Goal: Find specific page/section: Find specific page/section

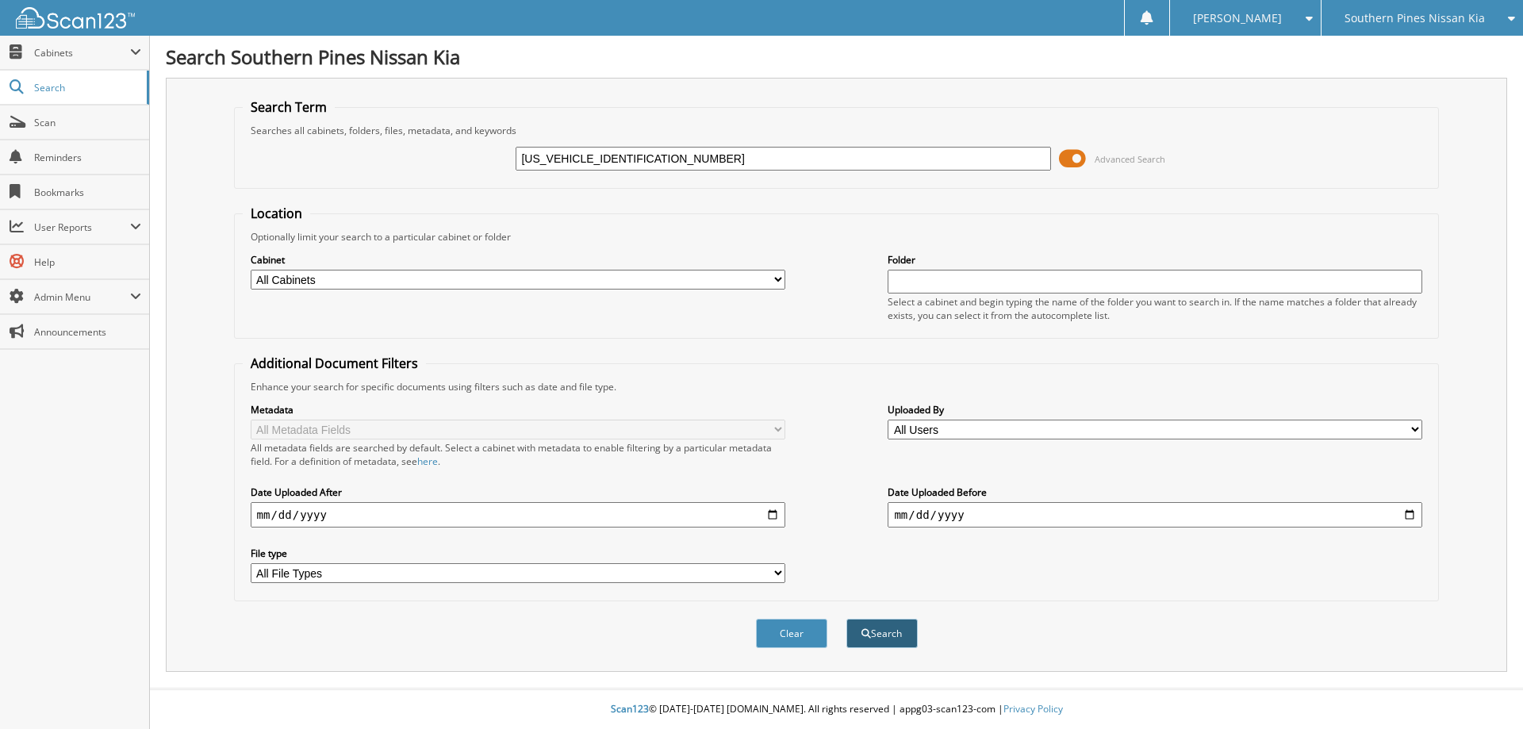
type input "[US_VEHICLE_IDENTIFICATION_NUMBER]"
click at [872, 640] on button "Search" at bounding box center [881, 633] width 71 height 29
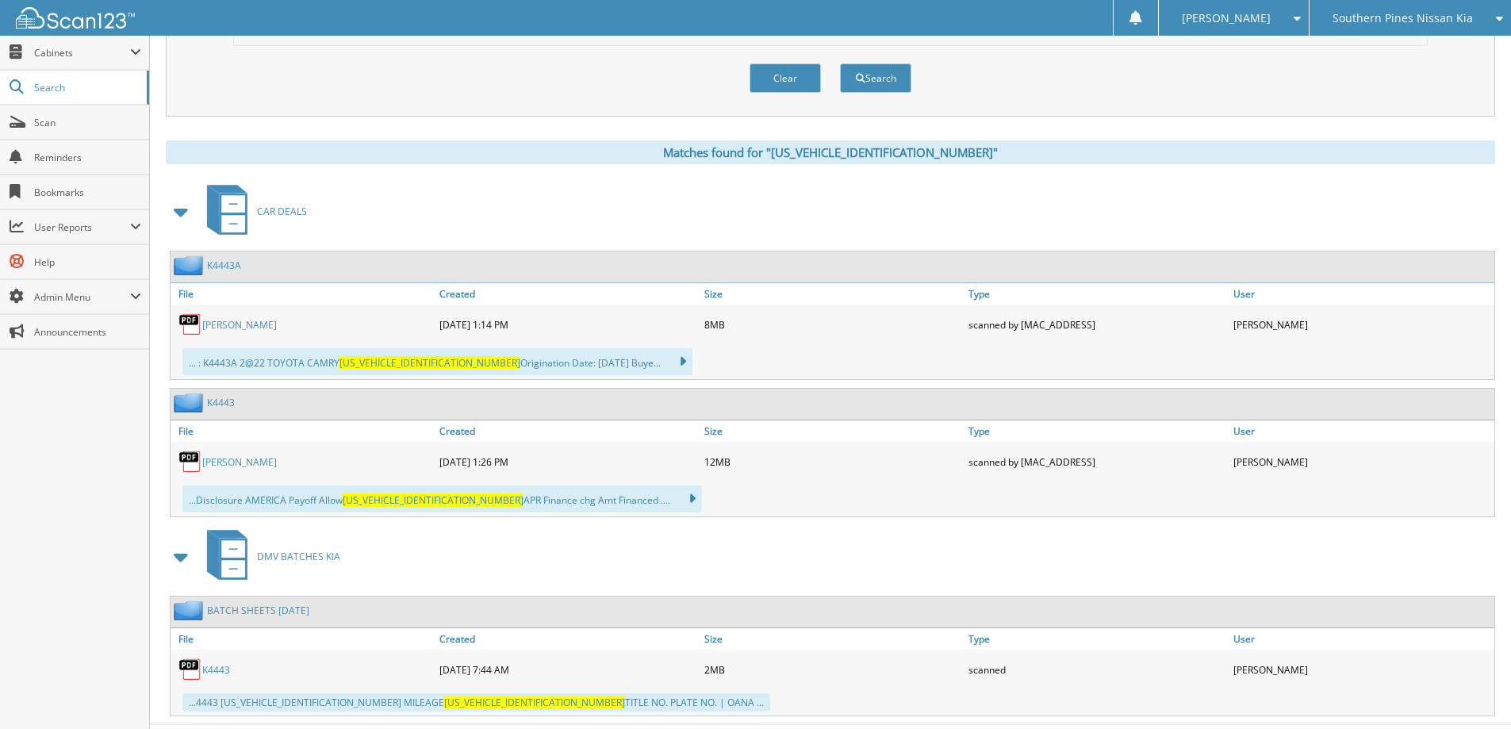
scroll to position [591, 0]
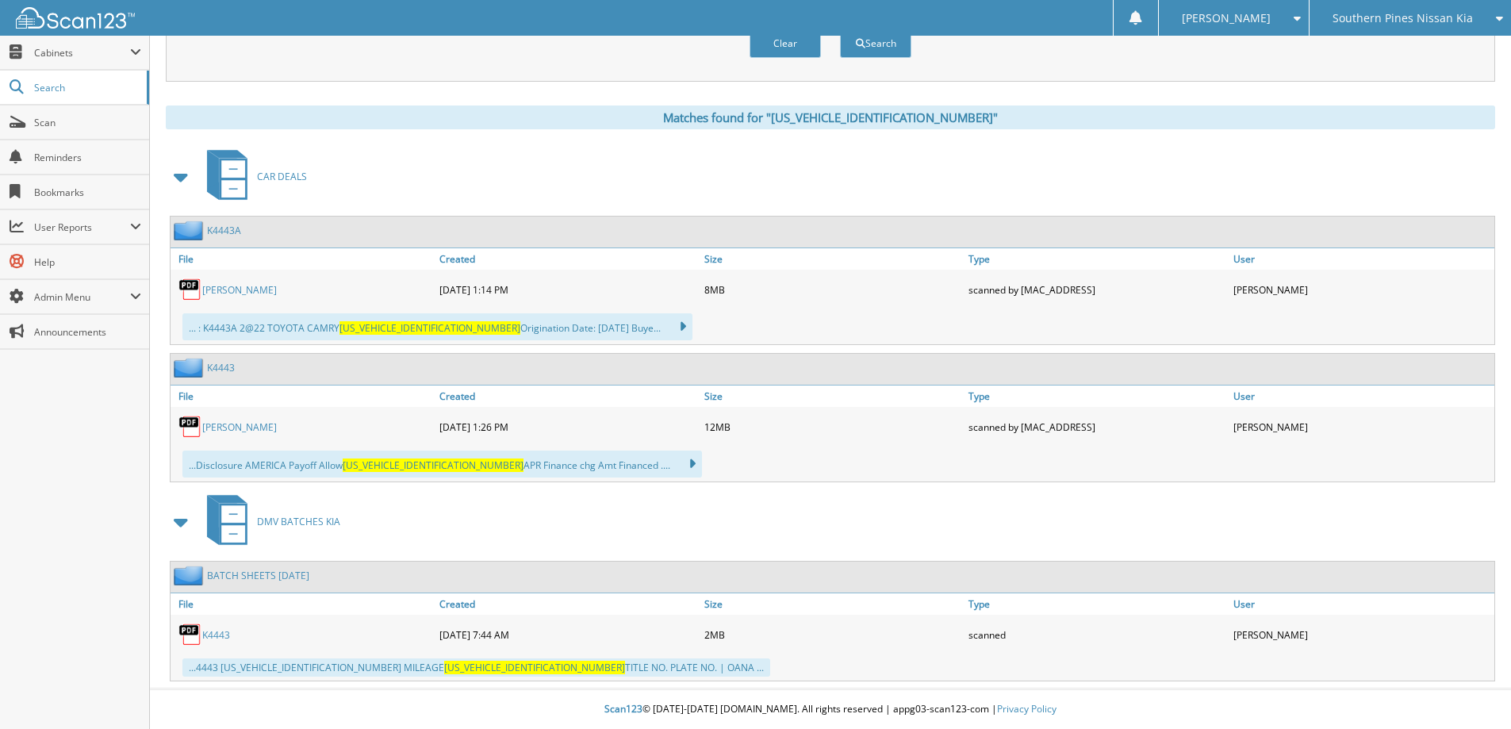
click at [240, 291] on link "[PERSON_NAME]" at bounding box center [239, 289] width 75 height 13
